Goal: Information Seeking & Learning: Understand process/instructions

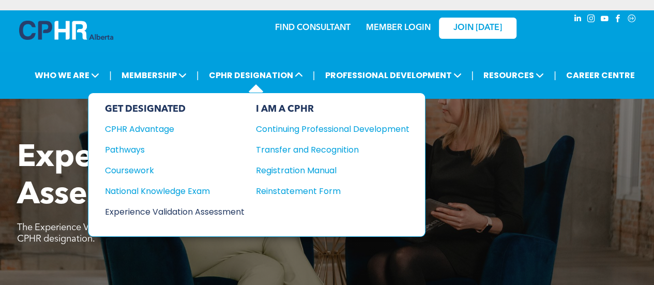
click at [181, 211] on div "Experience Validation Assessment" at bounding box center [168, 211] width 126 height 13
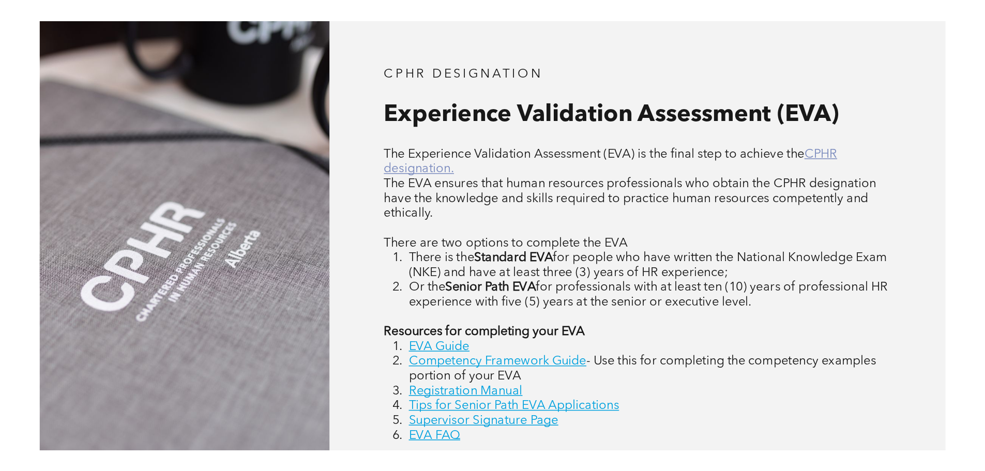
scroll to position [517, 0]
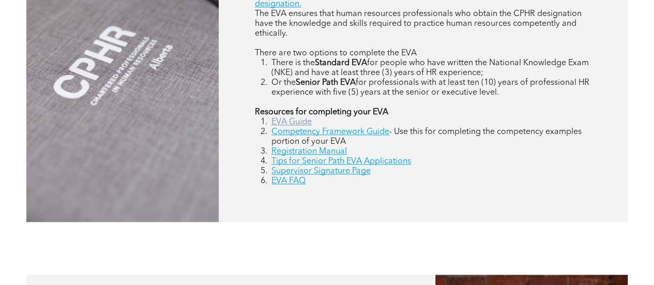
click at [296, 123] on link "EVA Guide" at bounding box center [292, 122] width 40 height 8
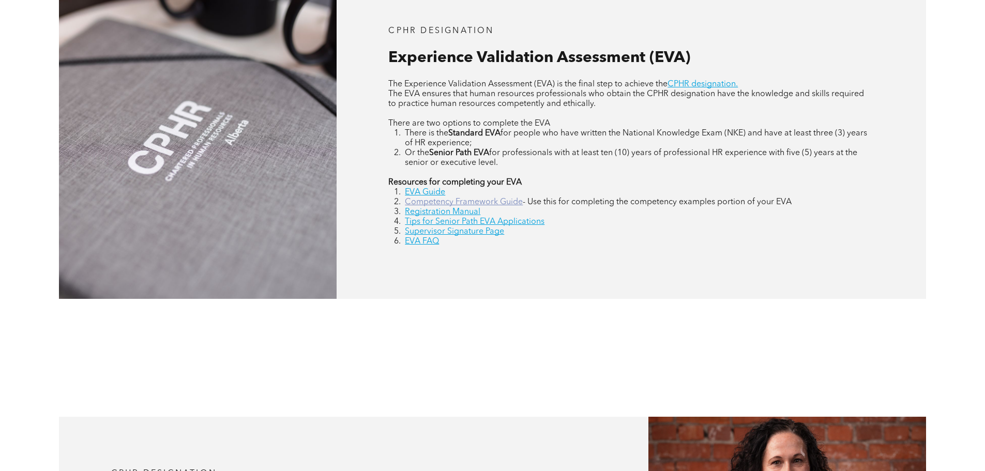
click at [462, 204] on link "Competency Framework Guide" at bounding box center [464, 202] width 118 height 8
click at [454, 213] on link "Registration Manual" at bounding box center [443, 212] width 76 height 8
click at [433, 221] on link "Tips for Senior Path EVA Applications" at bounding box center [475, 222] width 140 height 8
click at [413, 232] on link "Supervisor Signature Page" at bounding box center [454, 232] width 99 height 8
click at [418, 242] on link "EVA FAQ" at bounding box center [422, 241] width 34 height 8
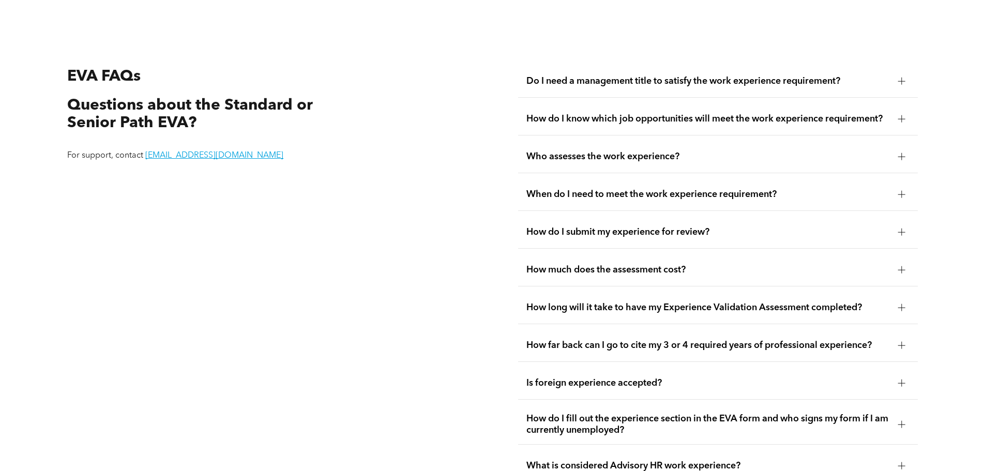
scroll to position [1947, 0]
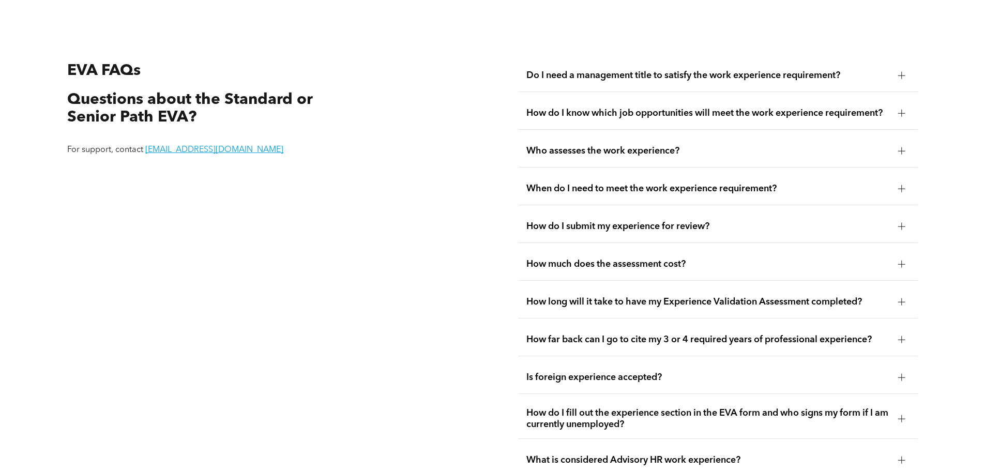
click at [654, 70] on span "Do I need a management title to satisfy the work experience requirement?" at bounding box center [709, 75] width 364 height 11
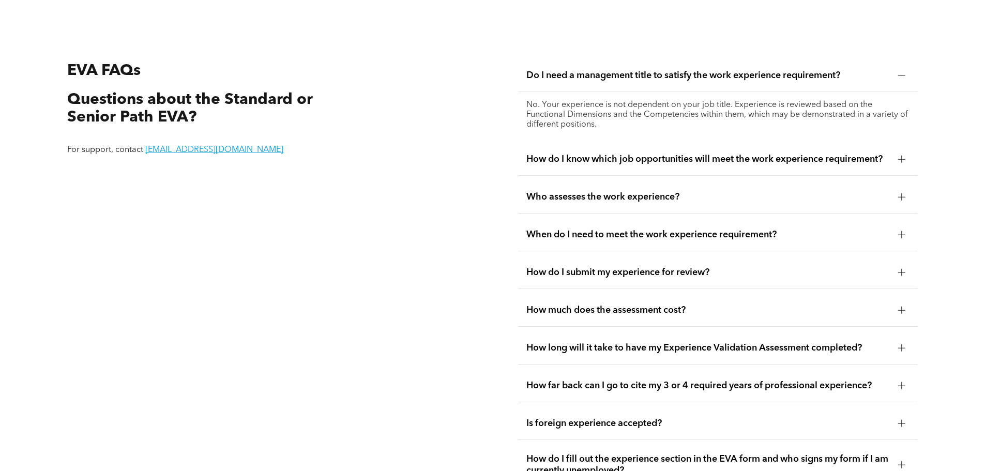
click at [654, 154] on span "How do I know which job opportunities will meet the work experience requirement?" at bounding box center [709, 159] width 364 height 11
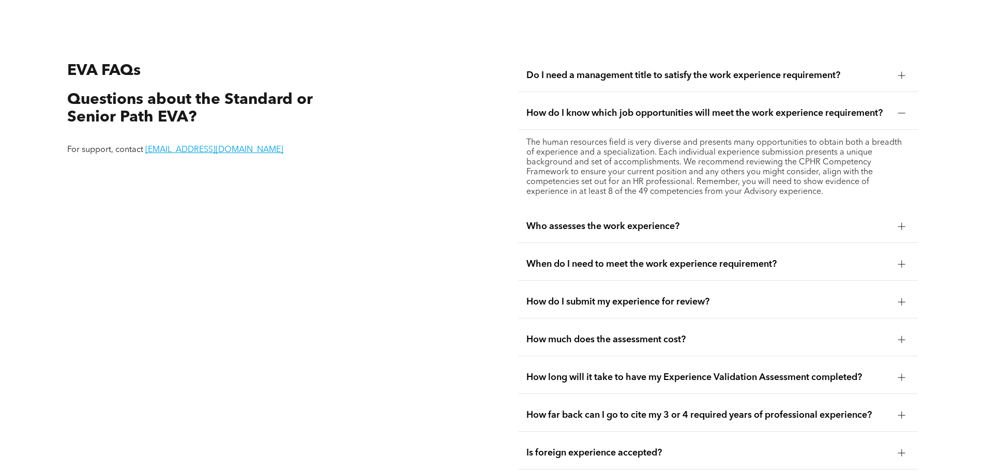
click at [654, 221] on span "Who assesses the work experience?" at bounding box center [709, 226] width 364 height 11
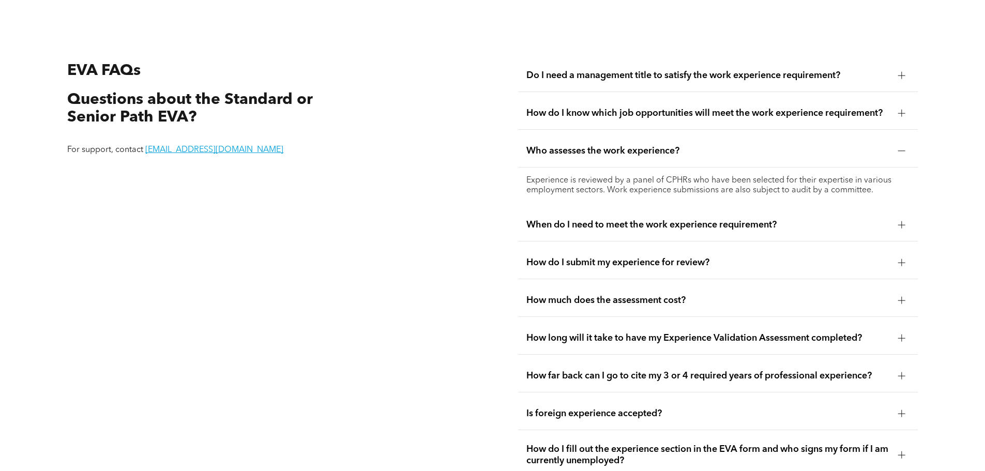
click at [654, 220] on div "When do I need to meet the work experience requirement?" at bounding box center [718, 225] width 400 height 33
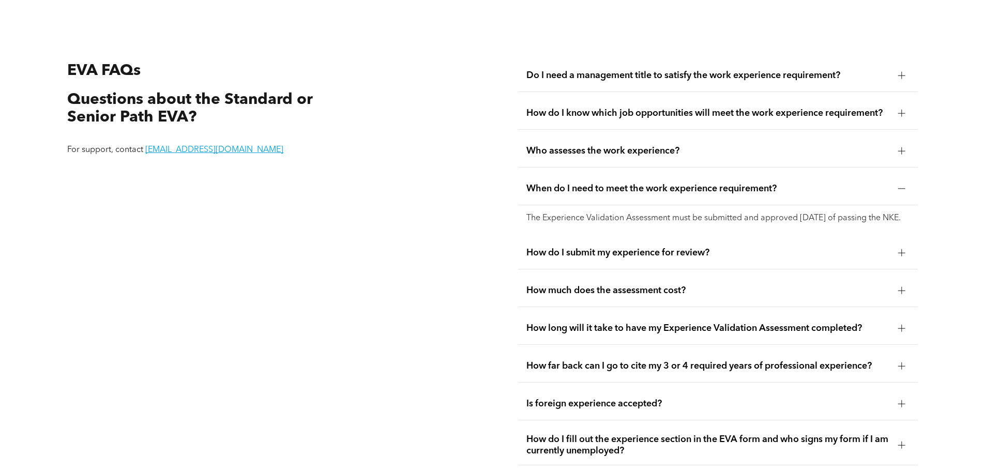
click at [654, 256] on span "How do I submit my experience for review?" at bounding box center [709, 252] width 364 height 11
click at [654, 284] on span "How much does the assessment cost?" at bounding box center [709, 290] width 364 height 11
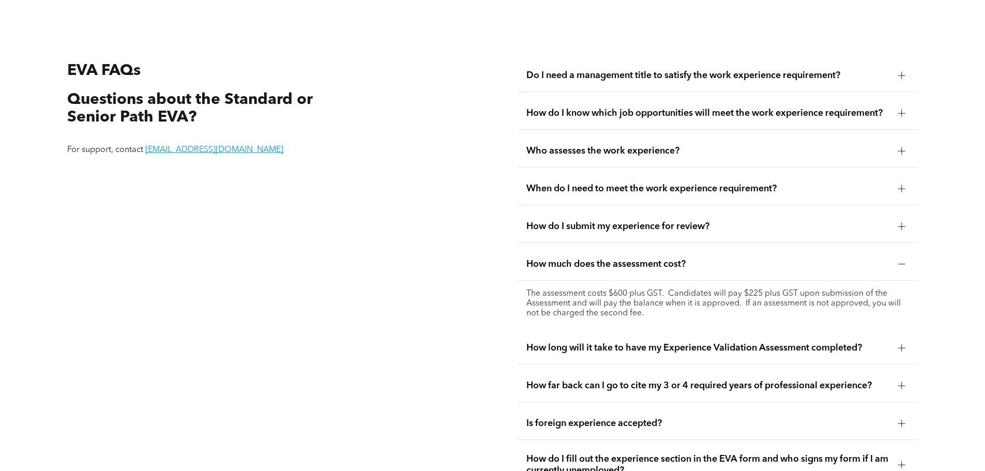
click at [654, 284] on div "How long will it take to have my Experience Validation Assessment completed?" at bounding box center [718, 348] width 400 height 33
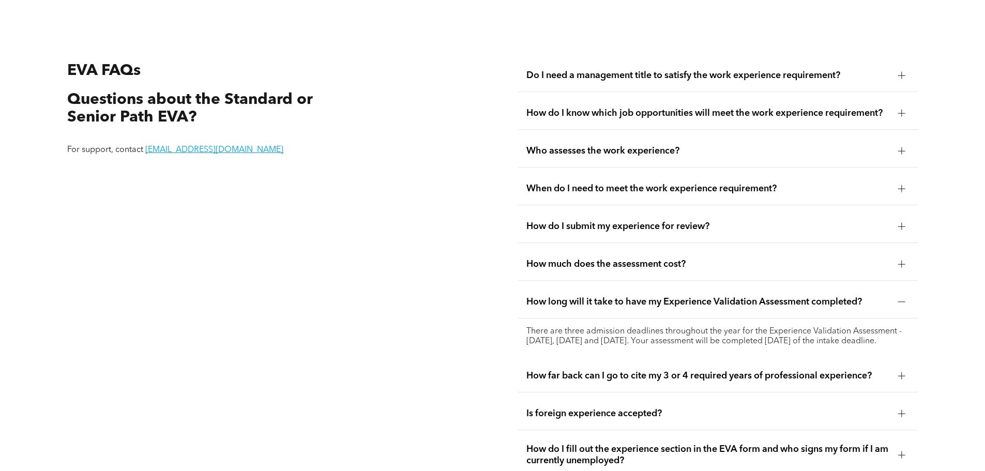
click at [654, 261] on div at bounding box center [901, 264] width 7 height 7
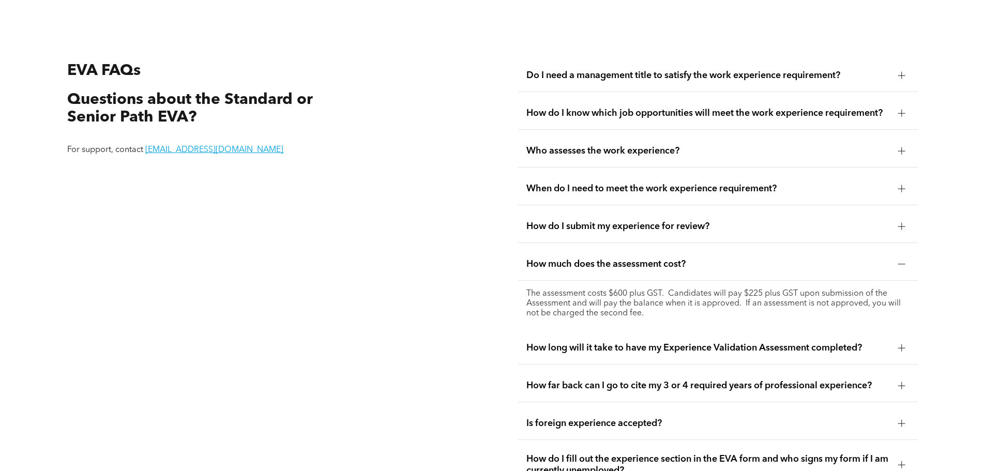
click at [654, 284] on div at bounding box center [902, 348] width 16 height 16
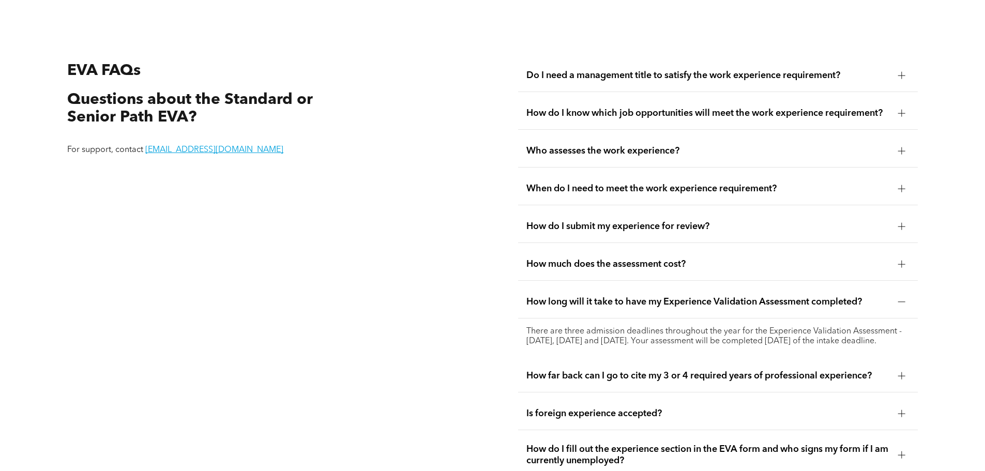
click at [654, 284] on div at bounding box center [902, 376] width 16 height 16
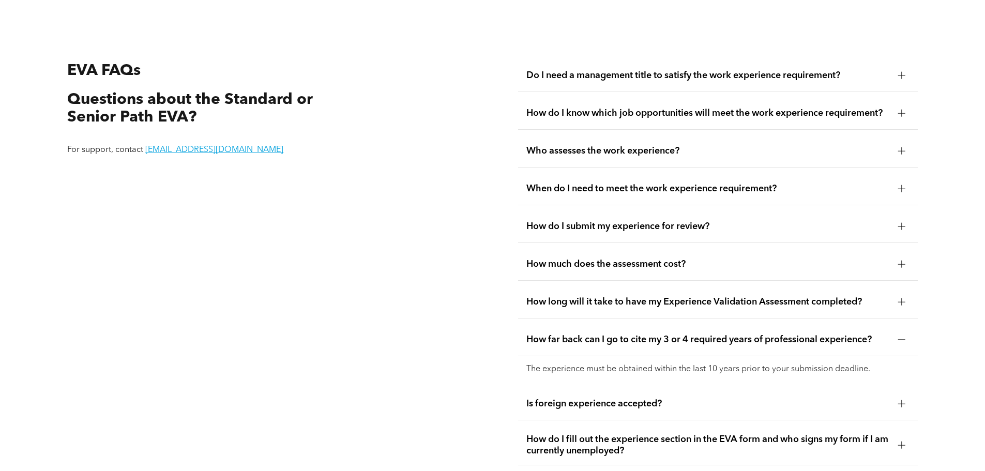
click at [654, 284] on div at bounding box center [901, 403] width 7 height 7
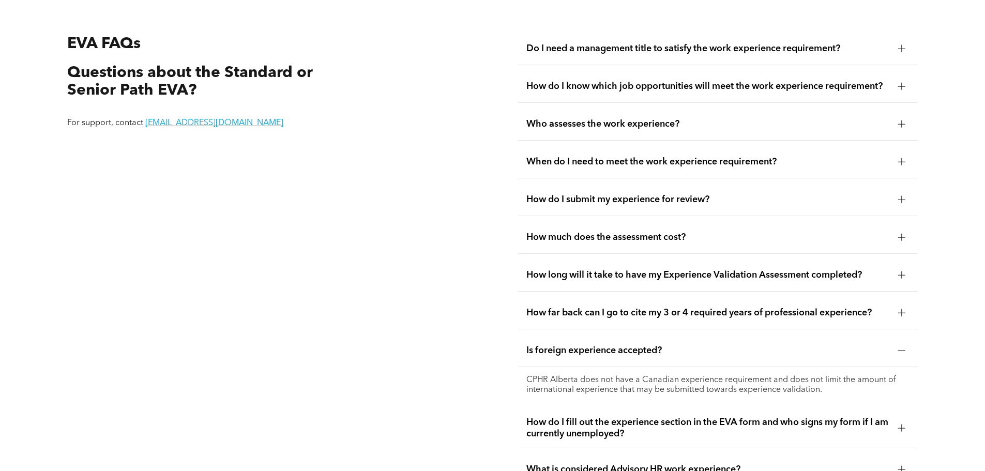
scroll to position [1999, 0]
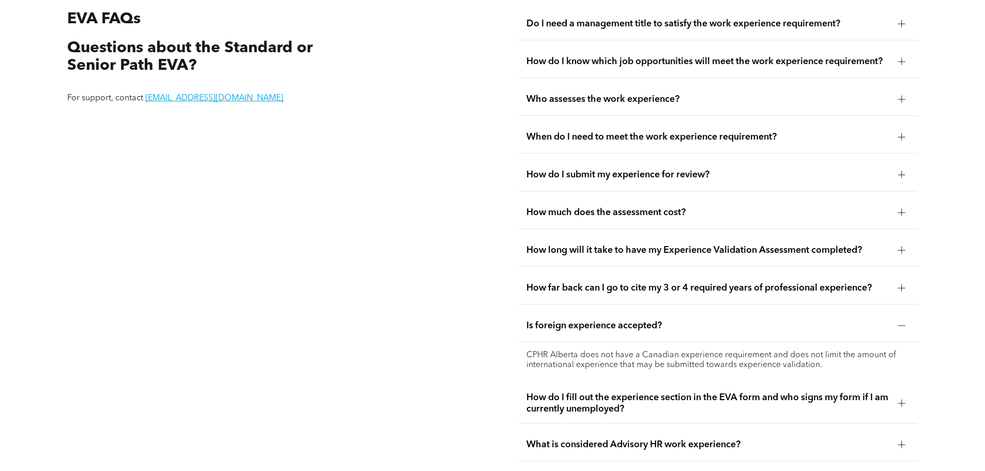
click at [654, 284] on div at bounding box center [901, 403] width 7 height 1
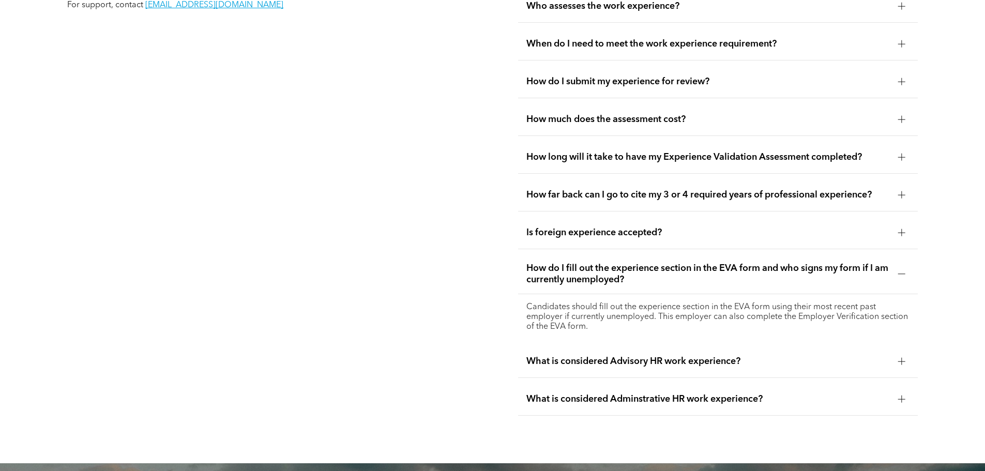
scroll to position [2102, 0]
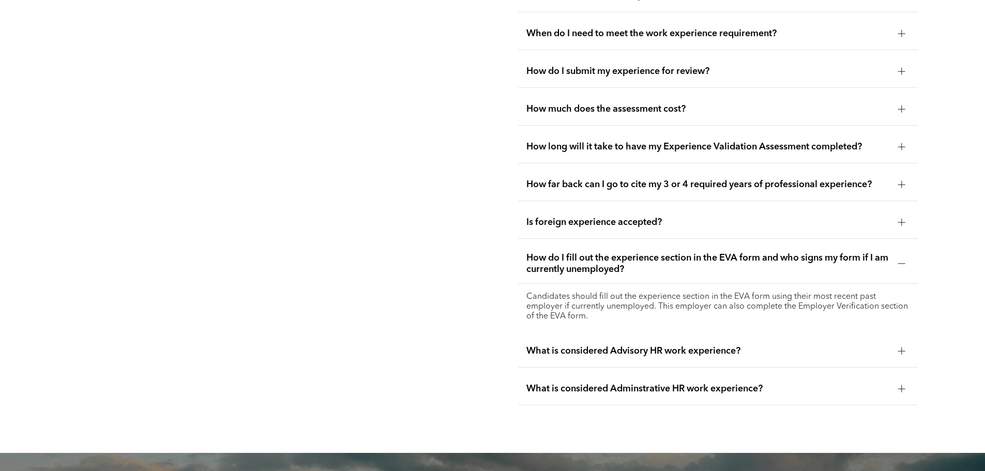
click at [654, 284] on div at bounding box center [902, 351] width 16 height 16
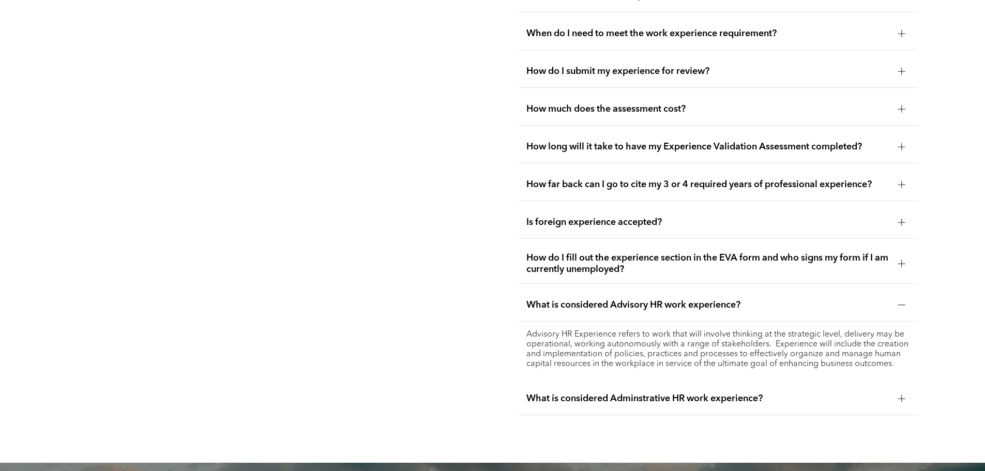
click at [654, 284] on div at bounding box center [901, 398] width 7 height 7
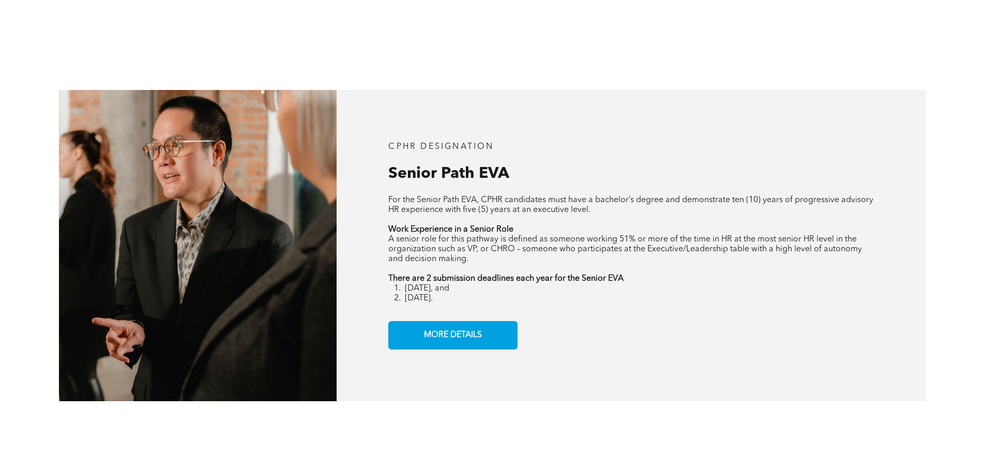
scroll to position [1274, 0]
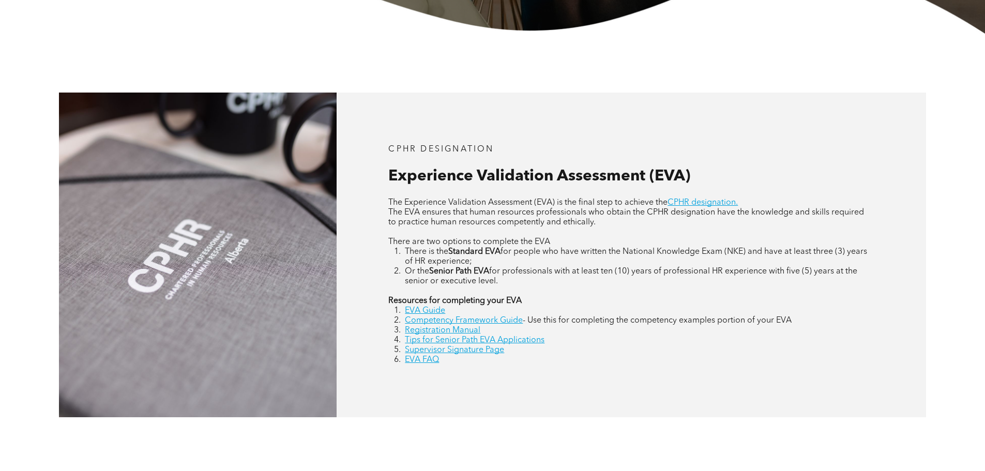
scroll to position [414, 0]
